Goal: Communication & Community: Ask a question

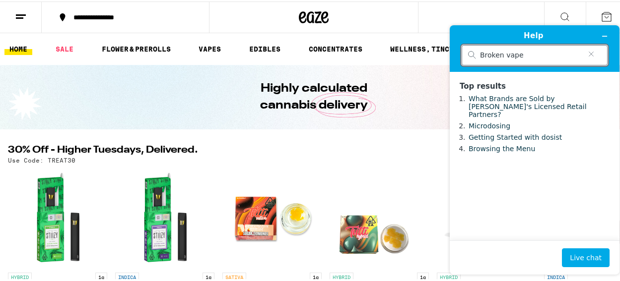
drag, startPoint x: 526, startPoint y: 56, endPoint x: 438, endPoint y: 49, distance: 87.6
click at [480, 51] on input "Broken vape" at bounding box center [530, 55] width 101 height 9
type input "V"
type input "Not working"
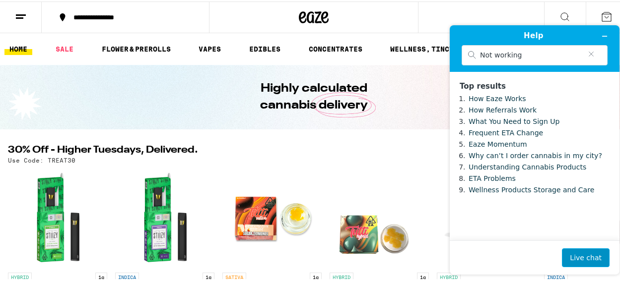
click at [574, 258] on button "Live chat" at bounding box center [586, 258] width 48 height 19
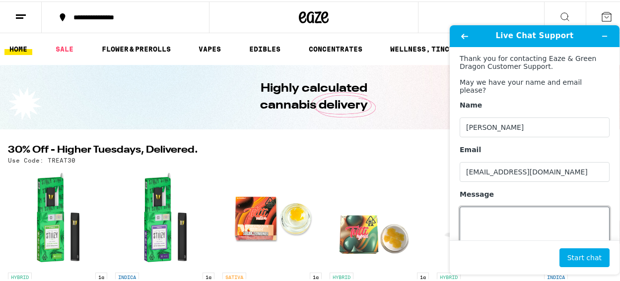
click at [477, 222] on textarea "Message" at bounding box center [535, 235] width 150 height 56
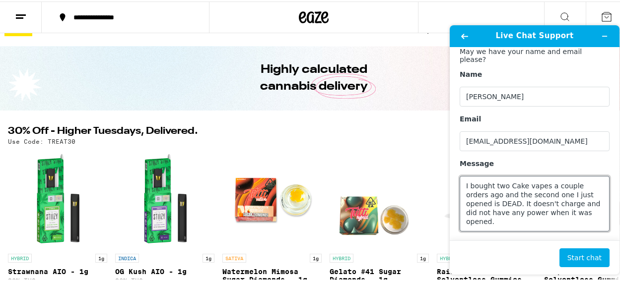
scroll to position [21, 0]
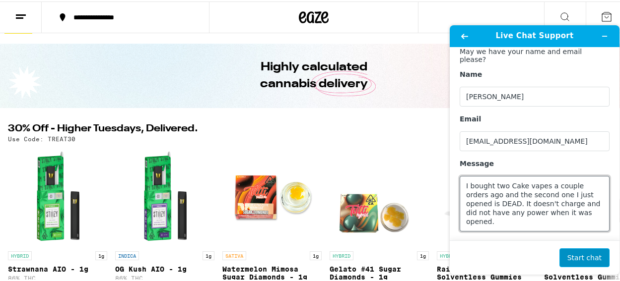
type textarea "I bought two Cake vapes a couple orders ago and the second one I just opened is…"
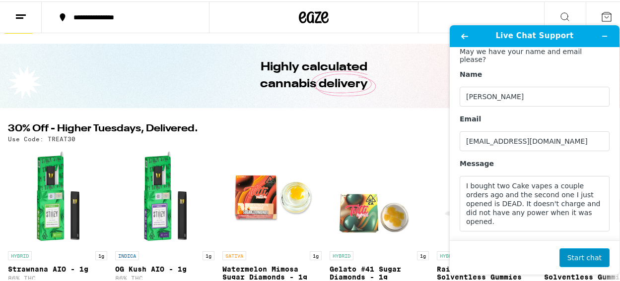
click at [582, 263] on button "Start chat" at bounding box center [584, 258] width 50 height 19
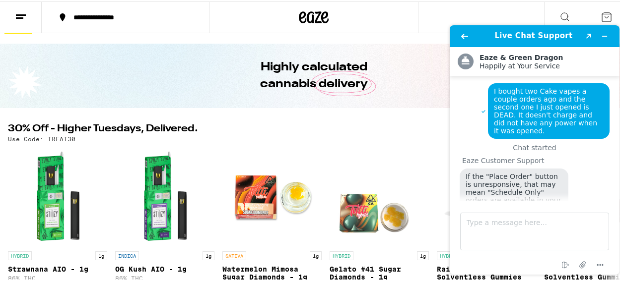
scroll to position [58, 0]
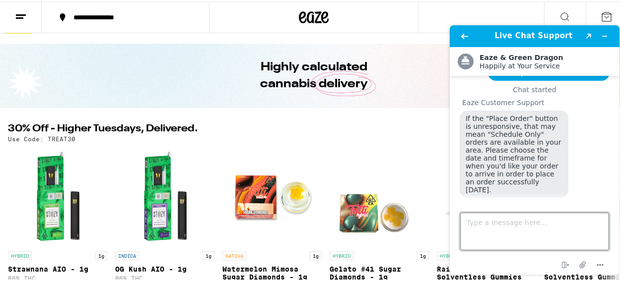
click at [511, 230] on textarea "Type a message here..." at bounding box center [534, 232] width 149 height 38
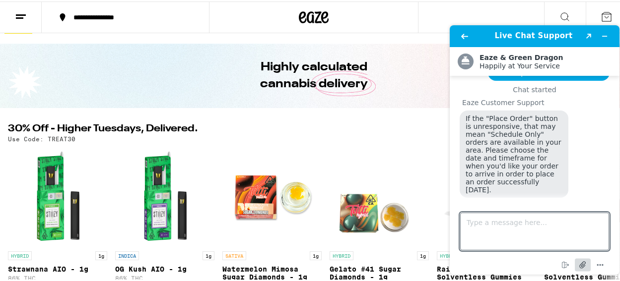
click at [581, 266] on icon "Attach file" at bounding box center [583, 265] width 18 height 18
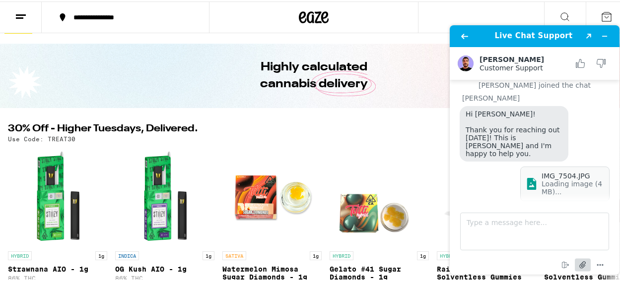
scroll to position [168, 0]
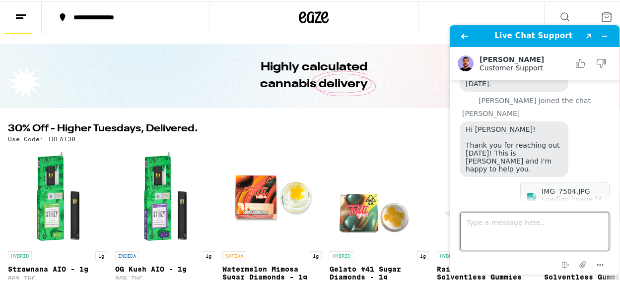
click at [517, 232] on textarea "Type a message here..." at bounding box center [534, 232] width 149 height 38
type textarea "I"
type textarea "An image is uploading."
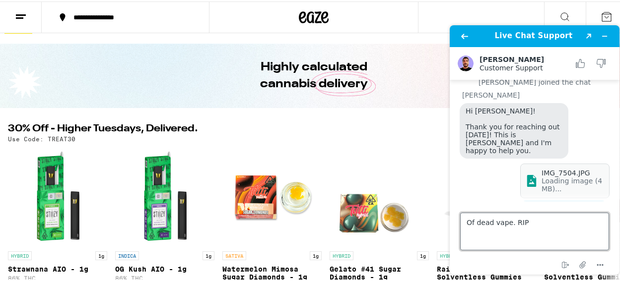
type textarea "Of dead vape. RIP."
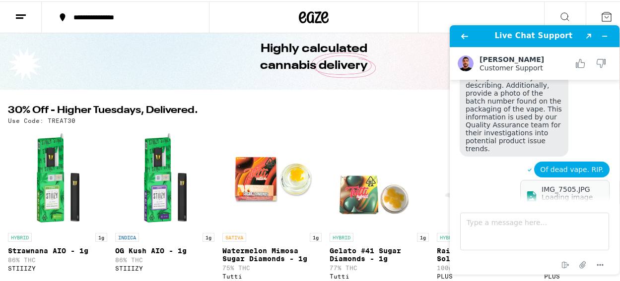
scroll to position [48, 0]
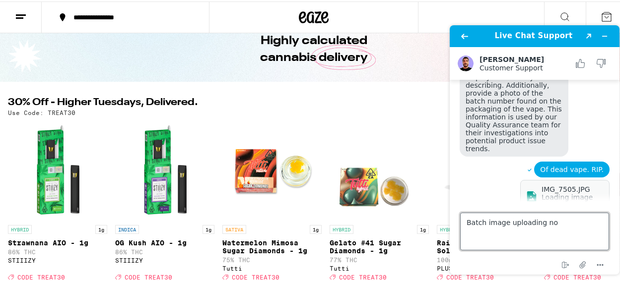
type textarea "Batch image uploading now"
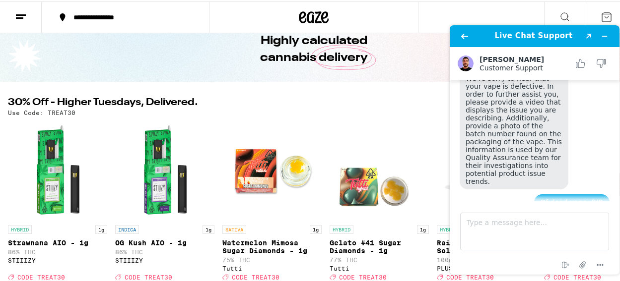
scroll to position [437, 0]
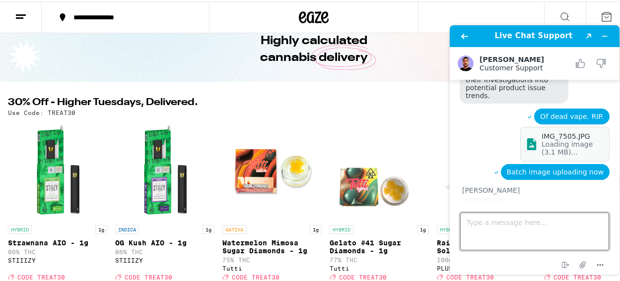
click at [519, 227] on textarea "Type a message here..." at bounding box center [534, 232] width 149 height 38
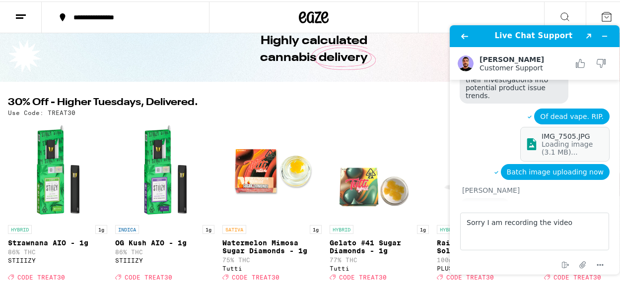
scroll to position [496, 0]
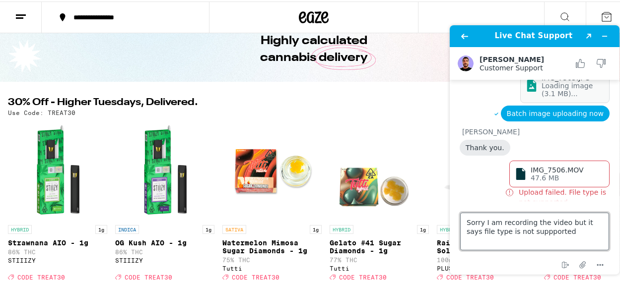
type textarea "Sorry I am recording the video but it says file type is not suppported?"
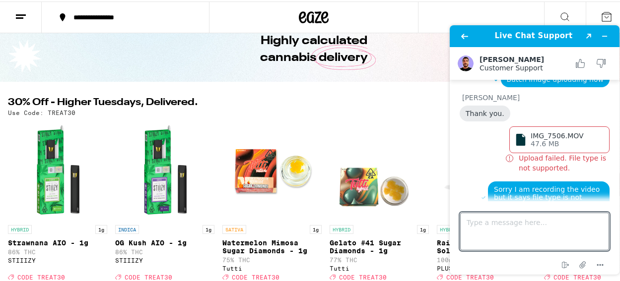
click at [567, 134] on div "IMG_7506.MOV 47.6 MB" at bounding box center [559, 140] width 100 height 27
click at [543, 153] on span "Upload failed. File type is not supported." at bounding box center [564, 163] width 91 height 20
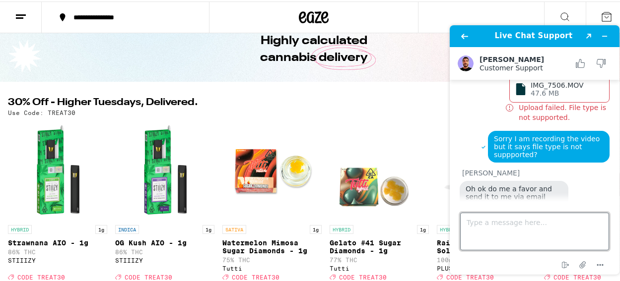
click at [494, 230] on textarea "Type a message here..." at bounding box center [534, 232] width 149 height 38
type textarea "Will do"
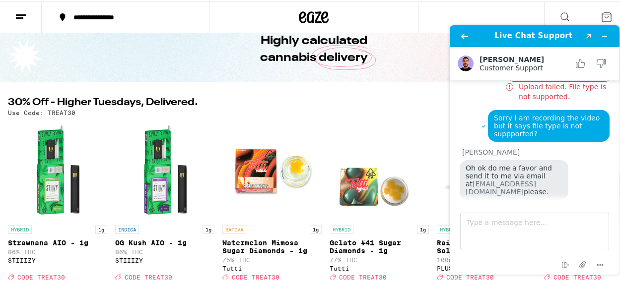
scroll to position [636, 0]
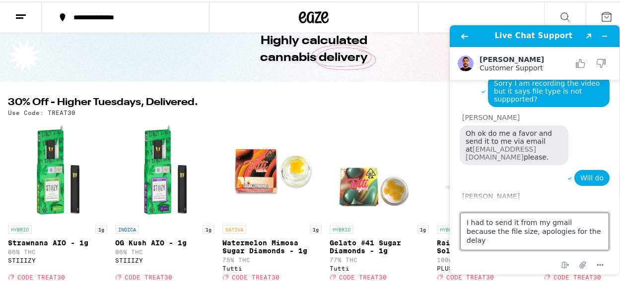
type textarea "I had to send it from my gmail because the file size, apologies for the delay."
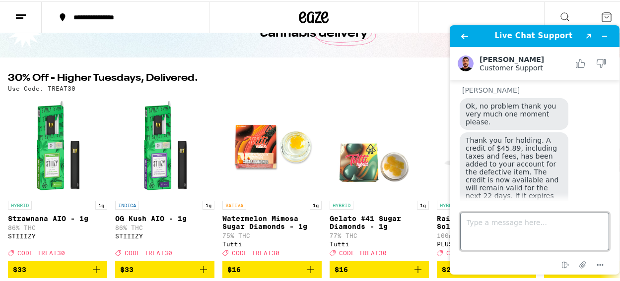
scroll to position [74, 0]
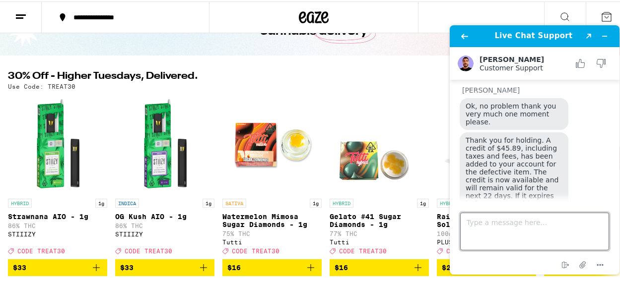
click at [473, 230] on textarea "Type a message here..." at bounding box center [534, 232] width 149 height 38
type textarea "Thank you [PERSON_NAME]."
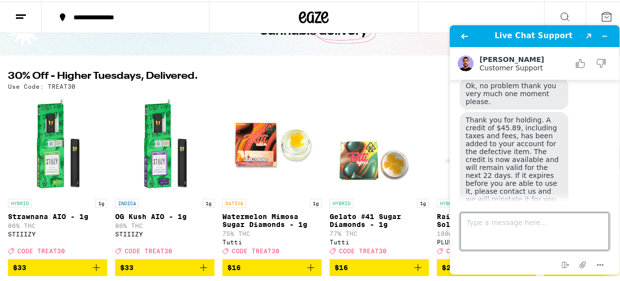
scroll to position [834, 0]
type textarea "Hope you enjoy the rest of your week."
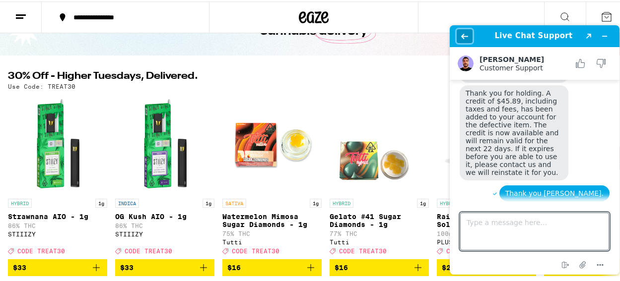
click at [464, 39] on icon "Back" at bounding box center [464, 36] width 7 height 7
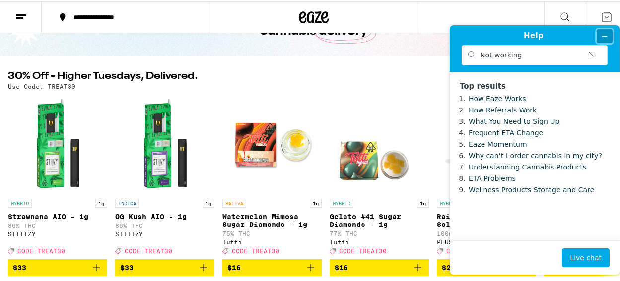
click at [603, 39] on icon "Minimize widget" at bounding box center [604, 36] width 7 height 7
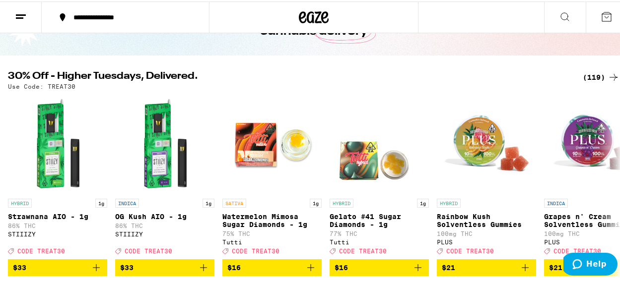
click at [596, 79] on div "(119)" at bounding box center [601, 76] width 37 height 12
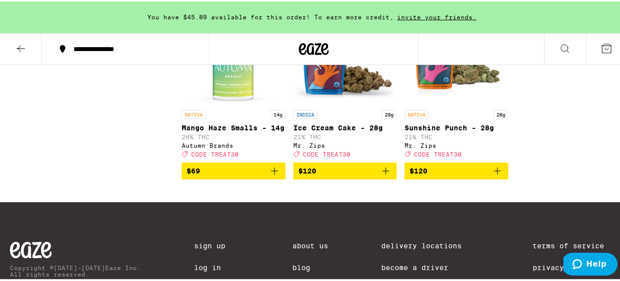
scroll to position [5955, 0]
